Goal: Task Accomplishment & Management: Manage account settings

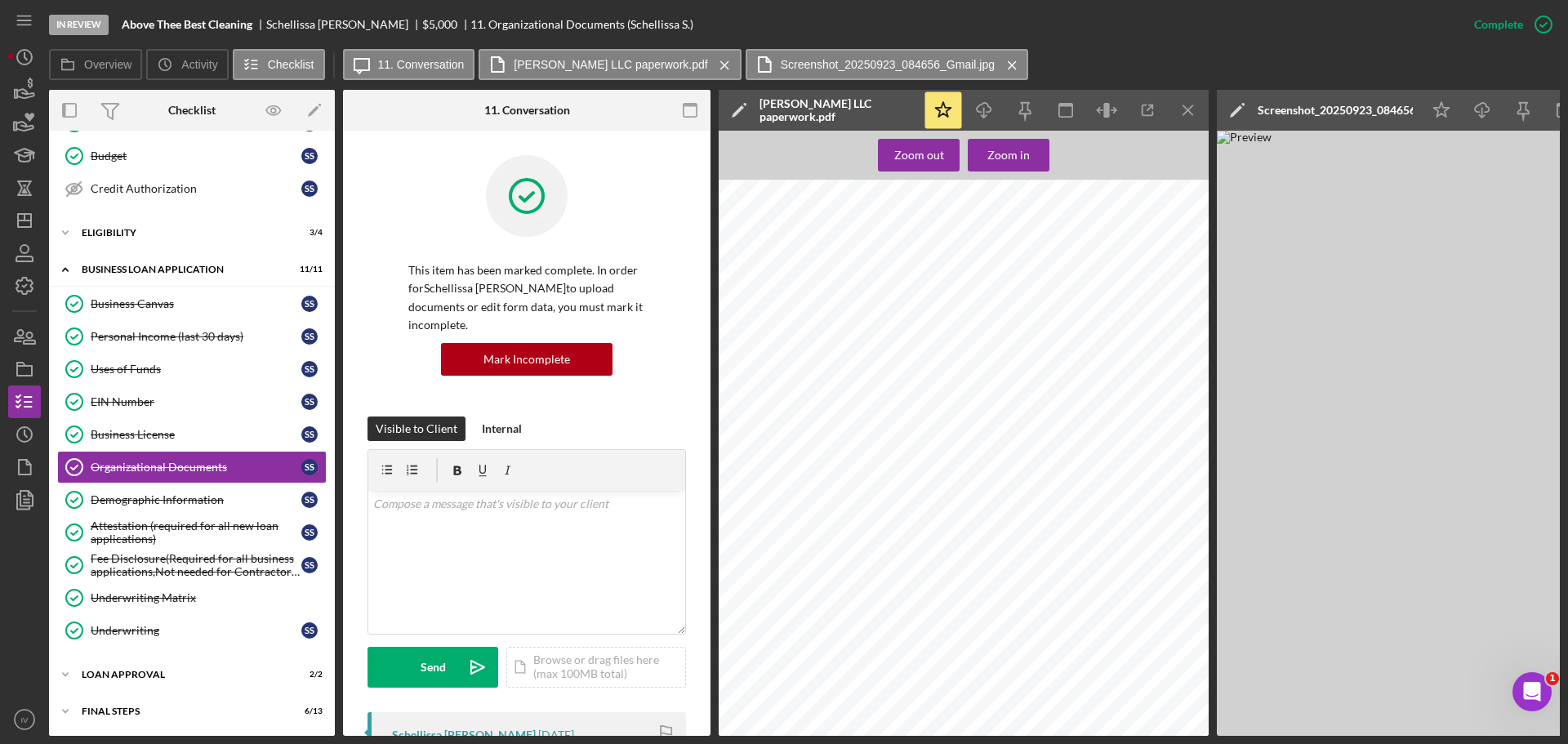
scroll to position [753, 0]
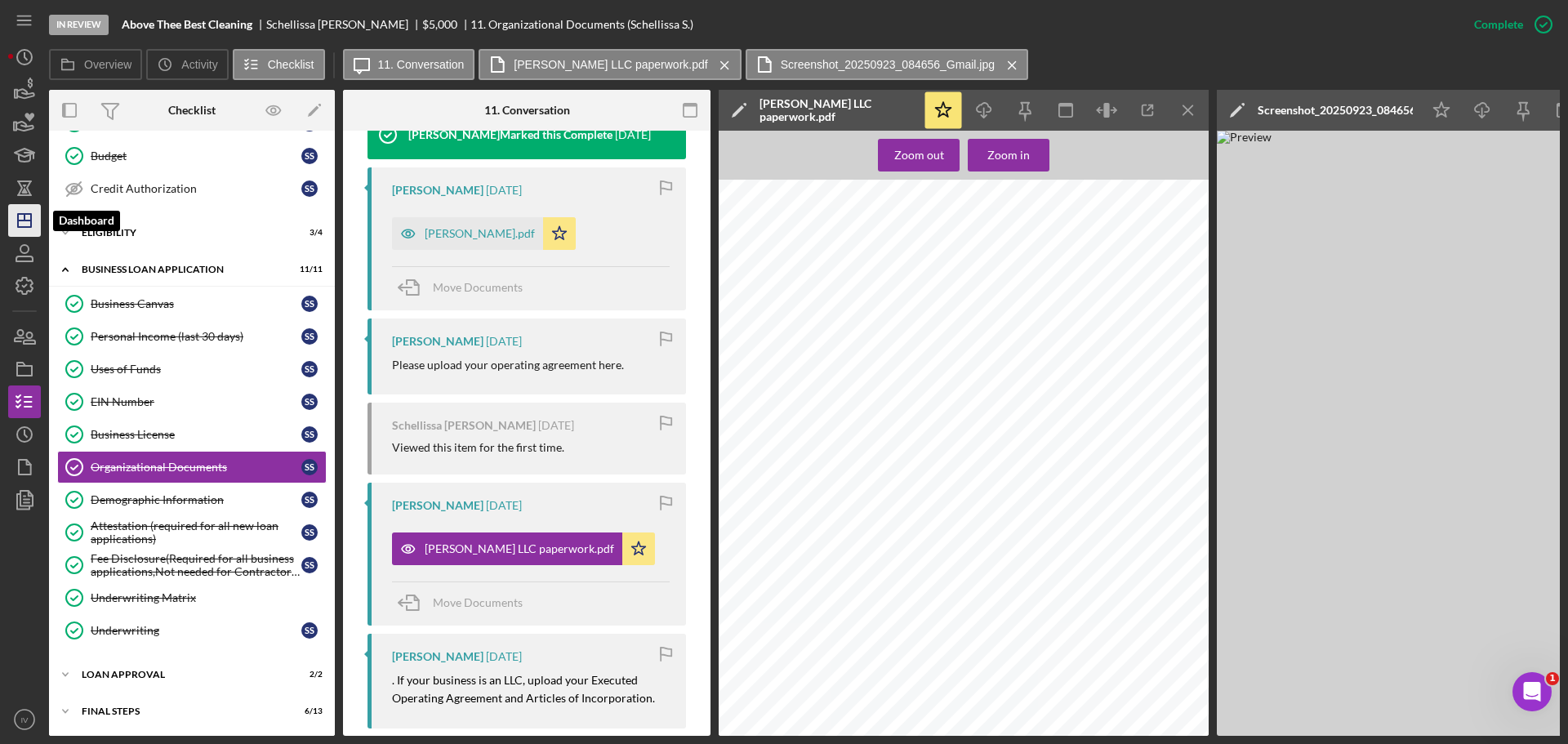
click at [18, 223] on polygon "button" at bounding box center [24, 221] width 13 height 13
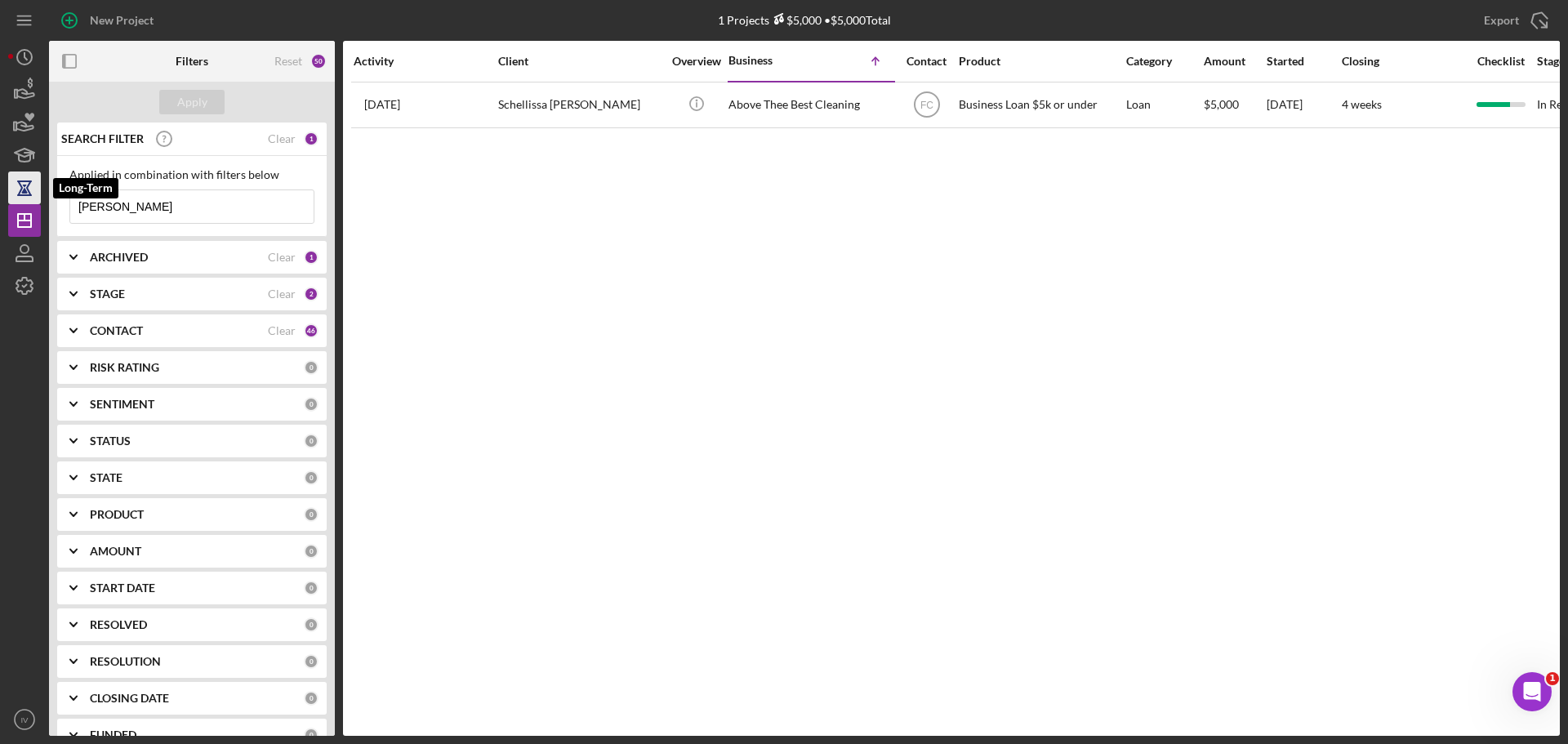
drag, startPoint x: 122, startPoint y: 207, endPoint x: 1, endPoint y: 190, distance: 122.2
click at [5, 194] on div "New Project 1 Projects $5,000 • $5,000 Total [PERSON_NAME] Export Icon/Export F…" at bounding box center [784, 372] width 1568 height 744
type input "laws"
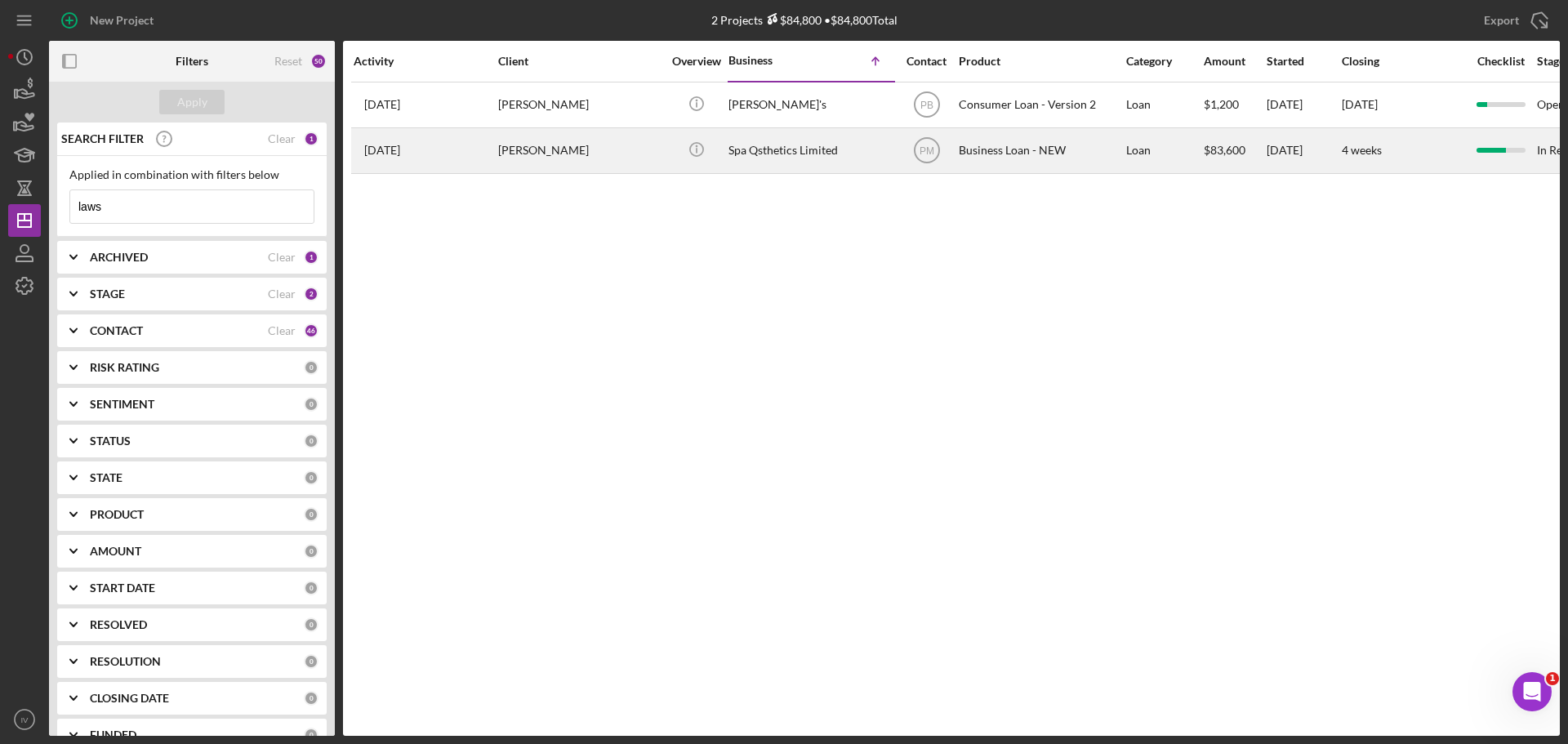
click at [558, 151] on div "[PERSON_NAME]" at bounding box center [580, 151] width 164 height 43
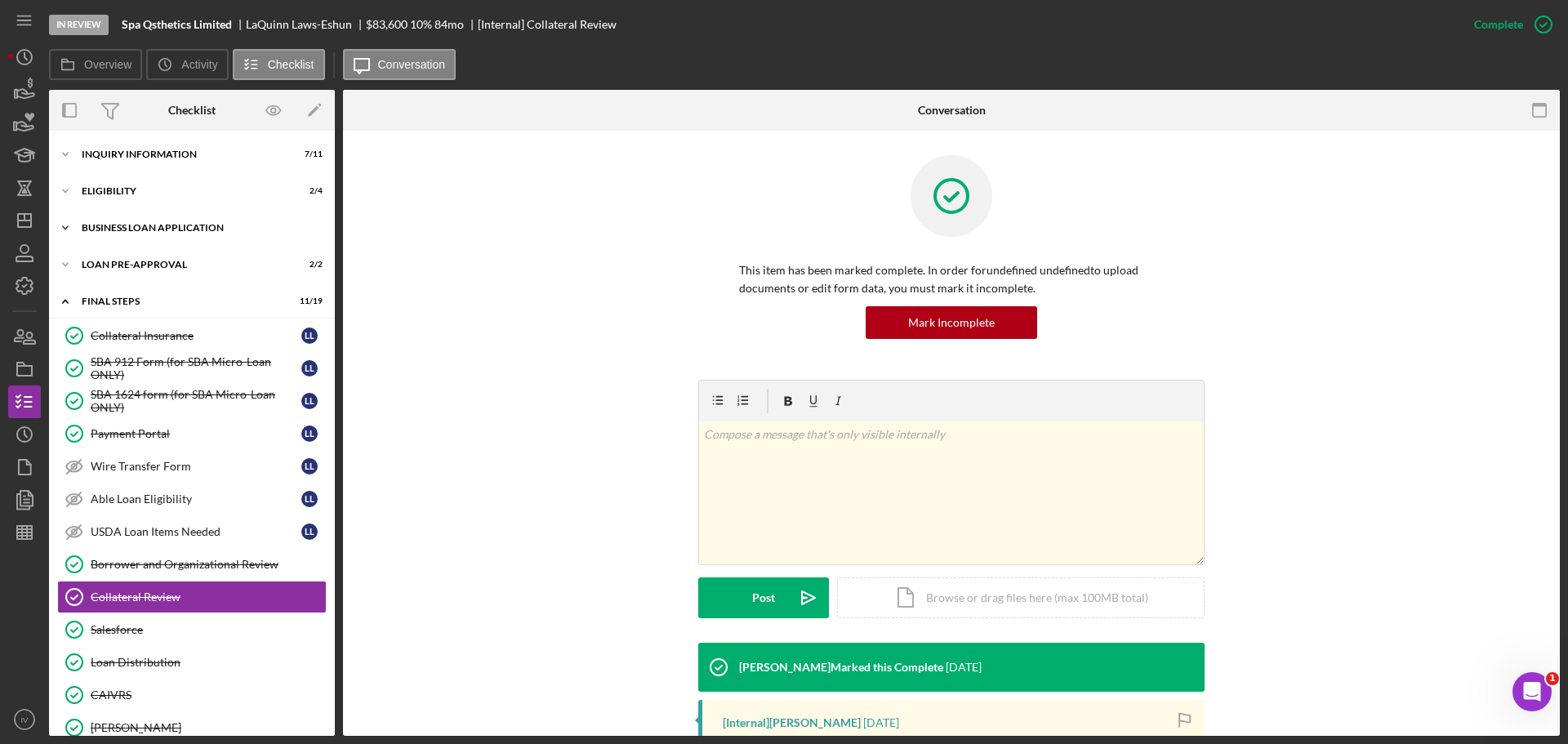
click at [175, 221] on div "Icon/Expander BUSINESS LOAN APPLICATION 19 / 31" at bounding box center [192, 228] width 286 height 33
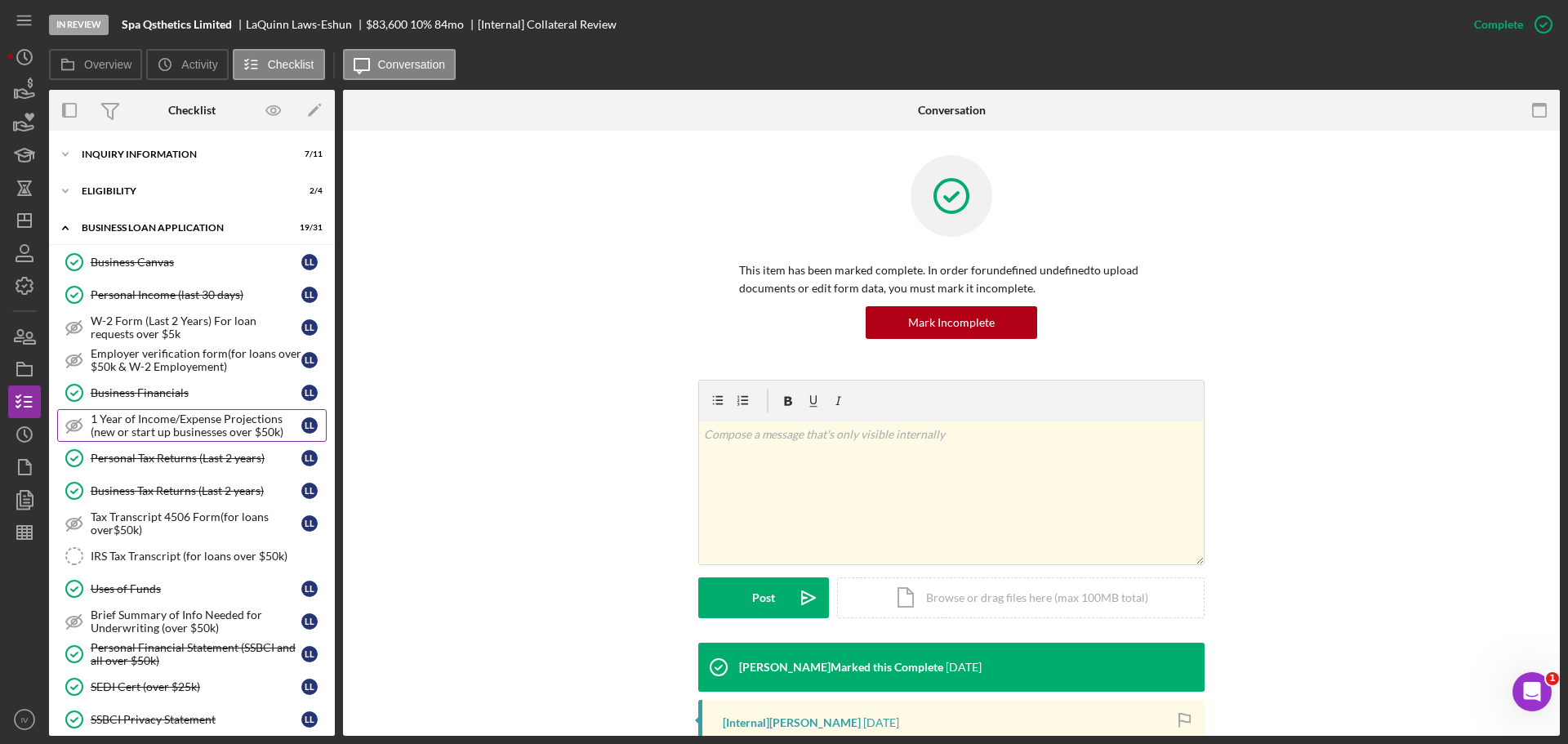
scroll to position [245, 0]
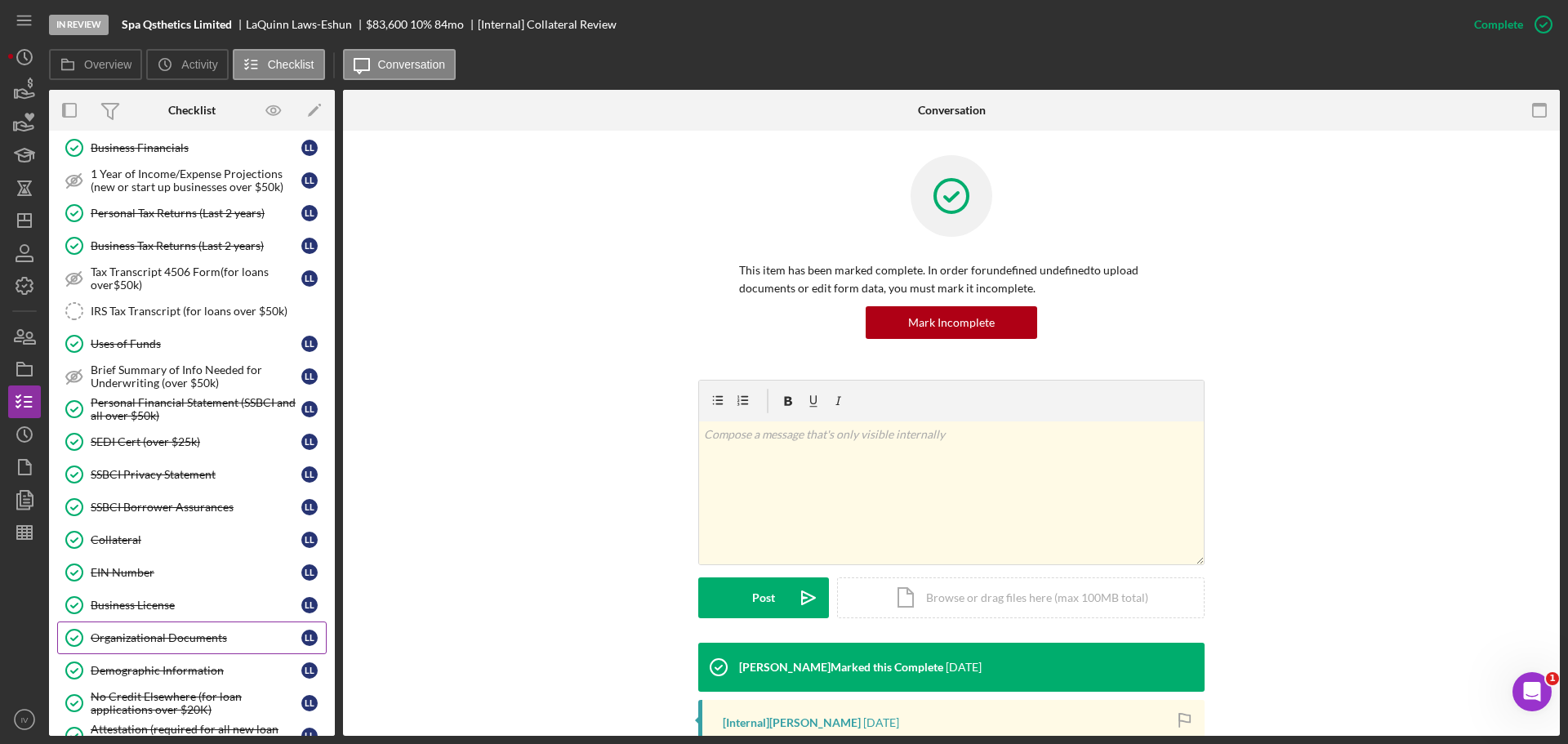
click at [147, 633] on div "Organizational Documents" at bounding box center [195, 637] width 211 height 13
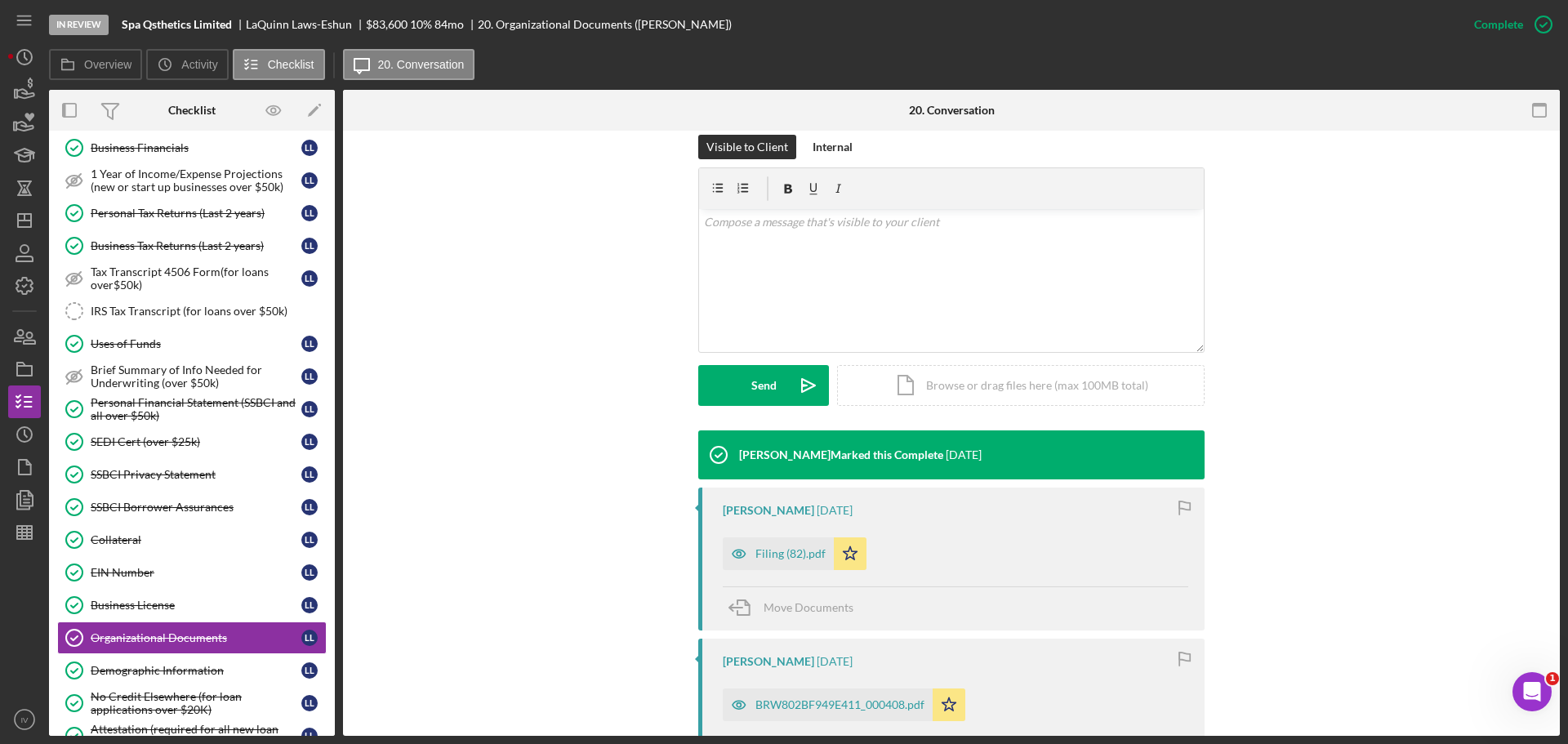
scroll to position [326, 0]
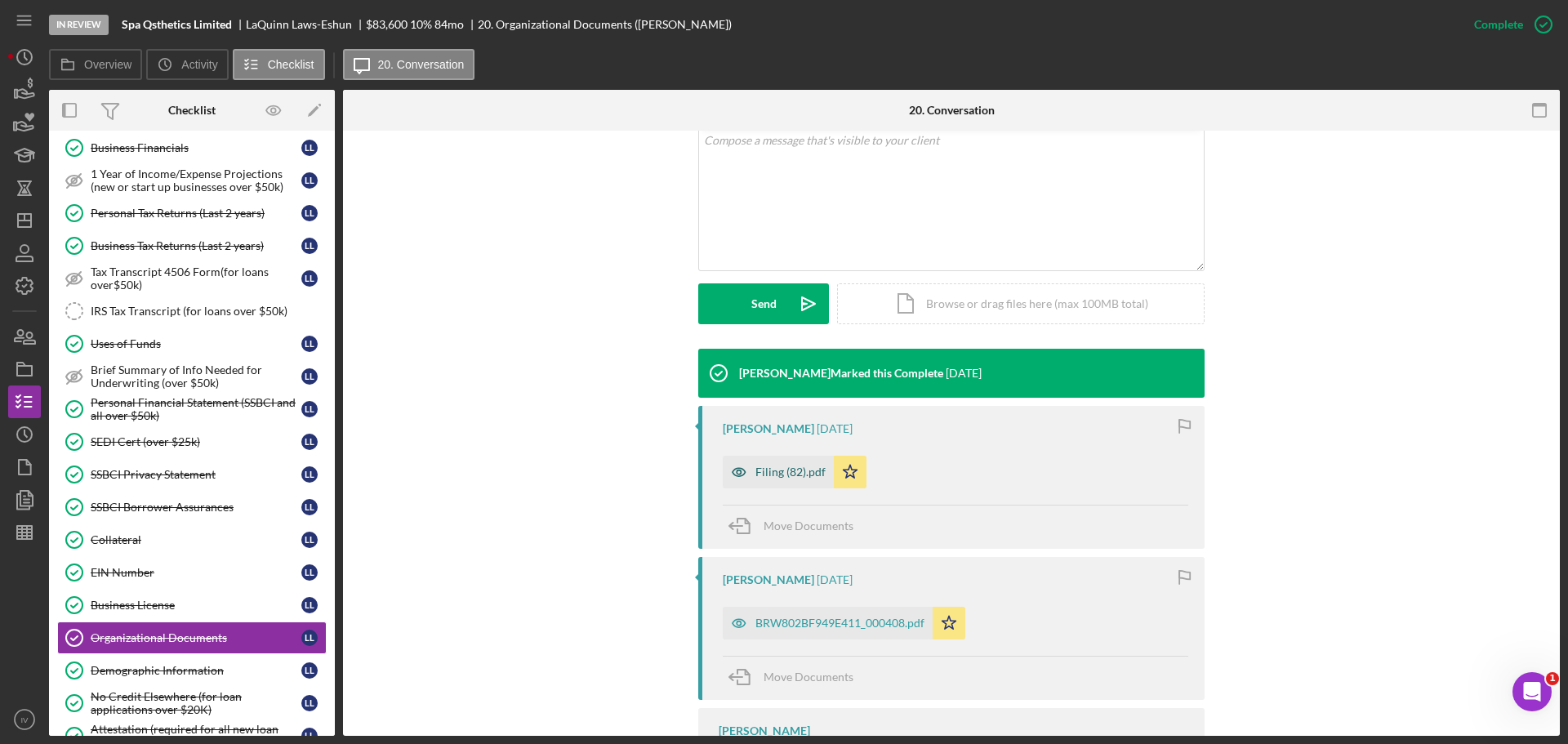
click at [806, 474] on div "Filing (82).pdf" at bounding box center [791, 472] width 71 height 13
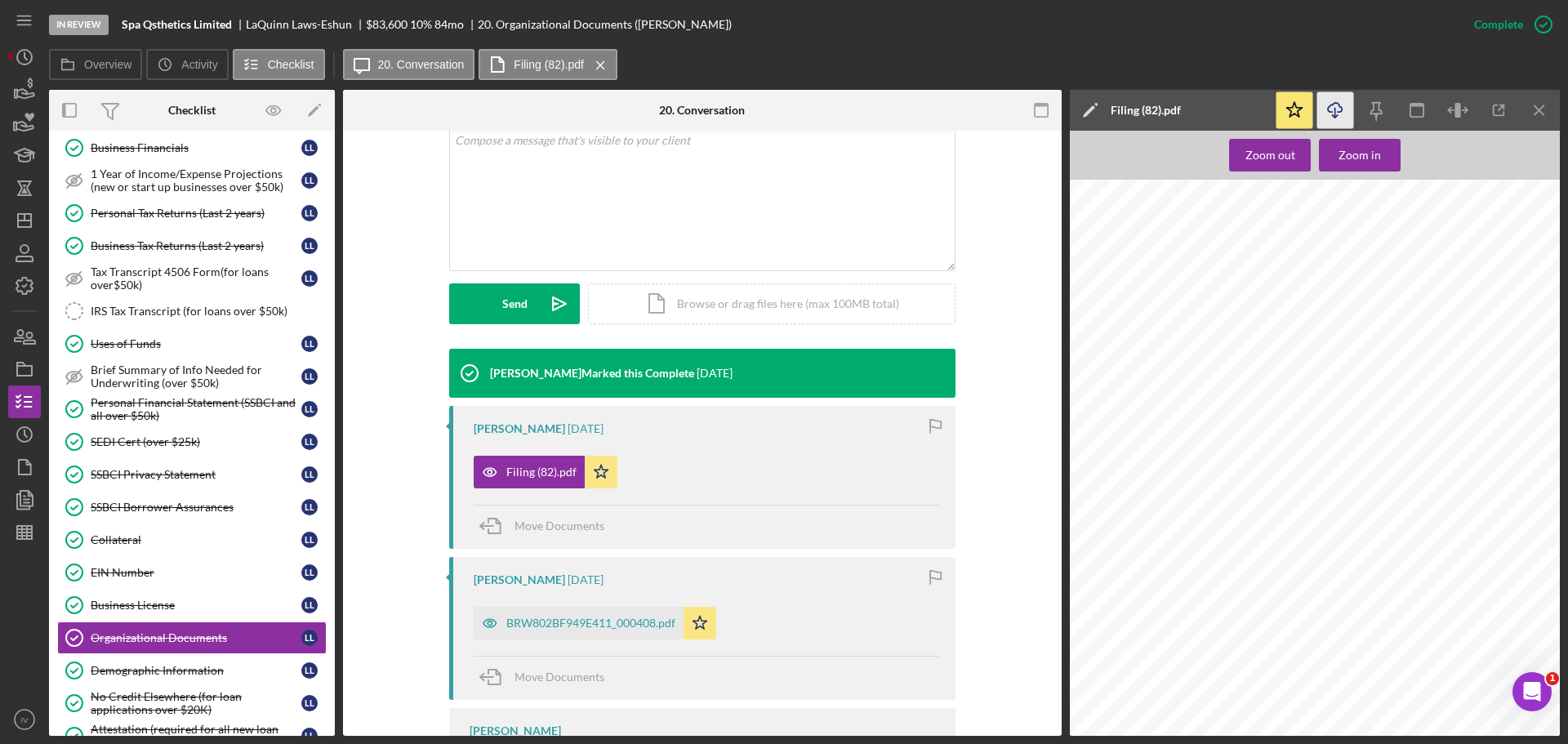
click at [1334, 115] on icon "Icon/Download" at bounding box center [1336, 110] width 37 height 37
